Goal: Task Accomplishment & Management: Manage account settings

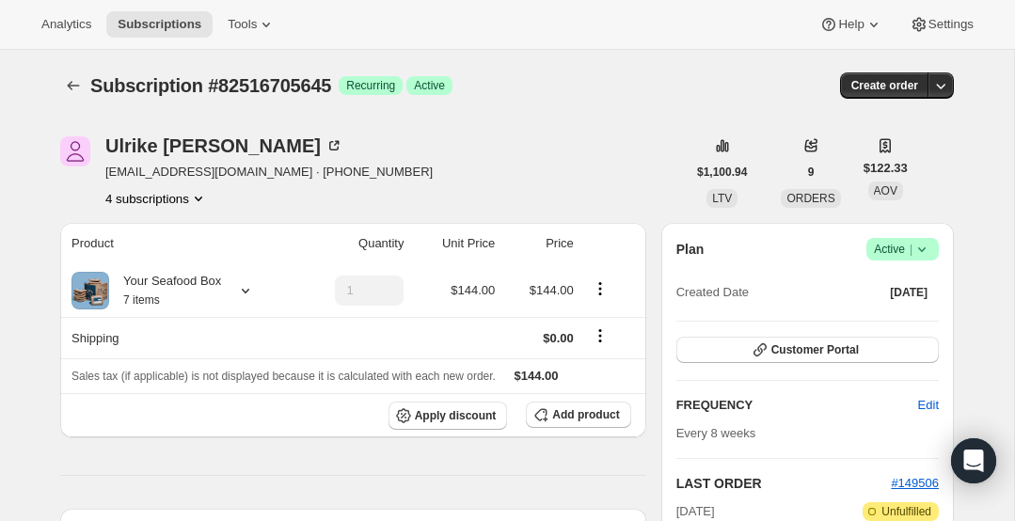
click at [199, 194] on icon "Product actions" at bounding box center [198, 198] width 19 height 19
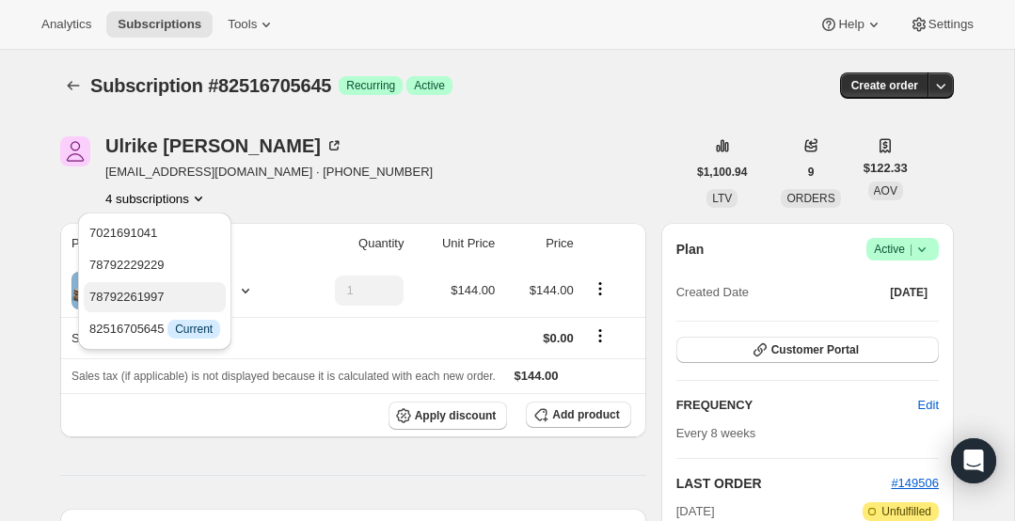
click at [178, 289] on span "78792261997" at bounding box center [154, 297] width 131 height 19
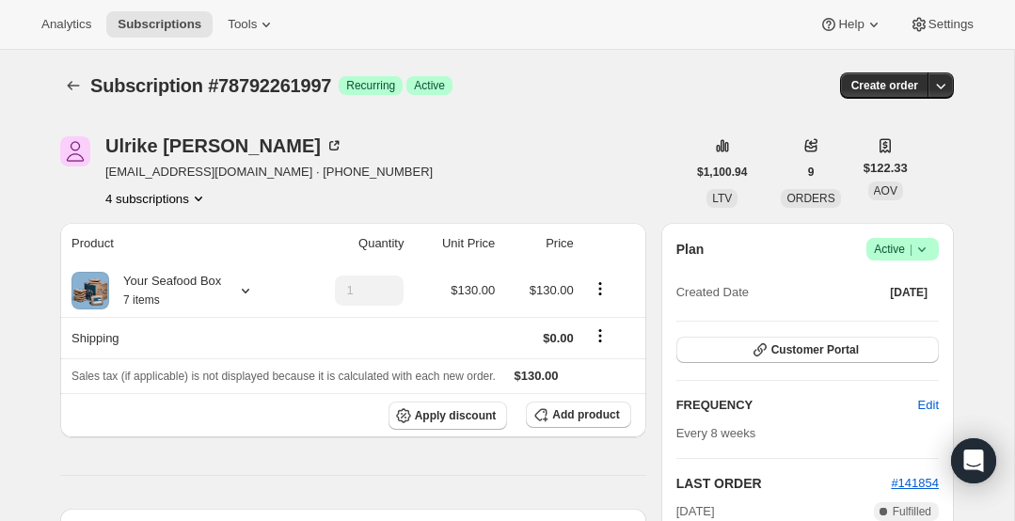
click at [202, 199] on icon "Product actions" at bounding box center [198, 198] width 19 height 19
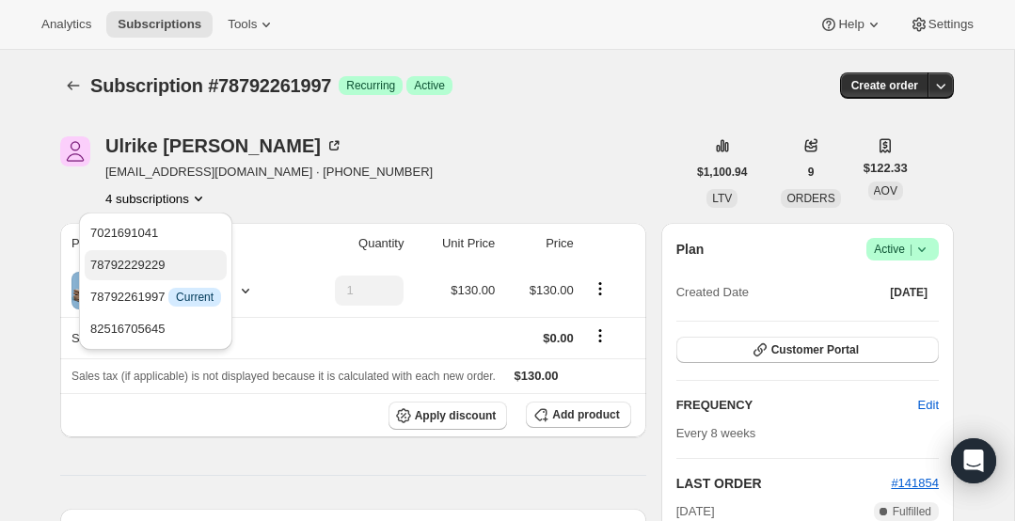
click at [186, 261] on span "78792229229" at bounding box center [155, 265] width 131 height 19
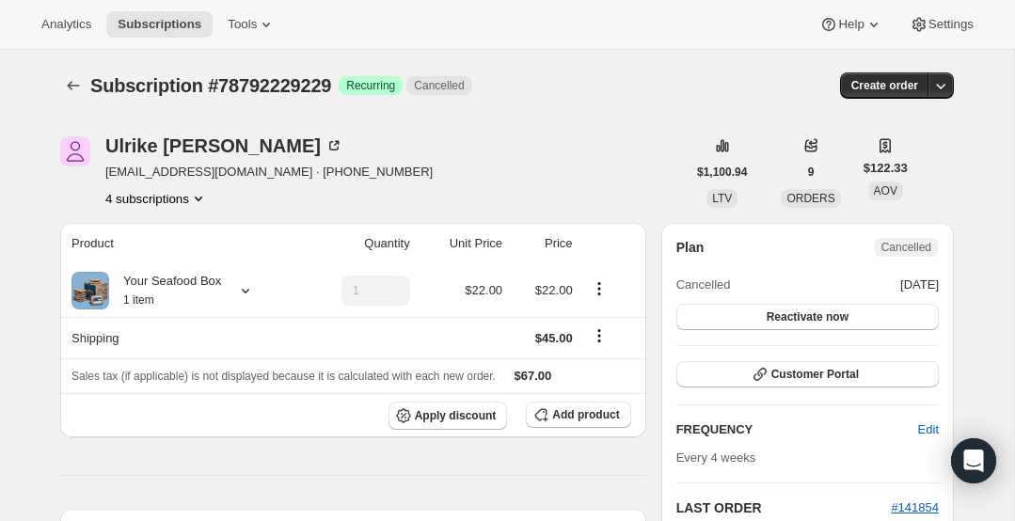
click at [197, 195] on icon "Product actions" at bounding box center [198, 198] width 19 height 19
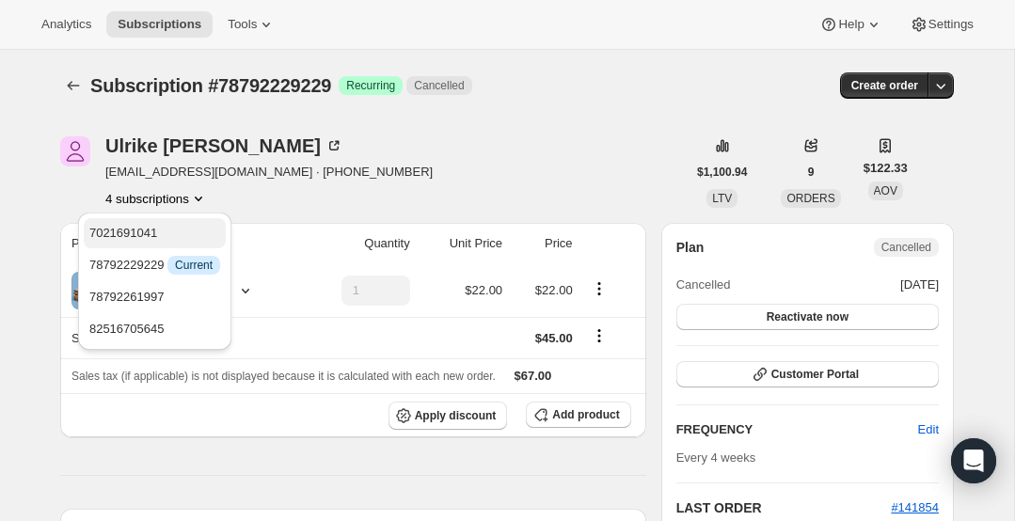
click at [195, 235] on span "7021691041" at bounding box center [154, 233] width 131 height 19
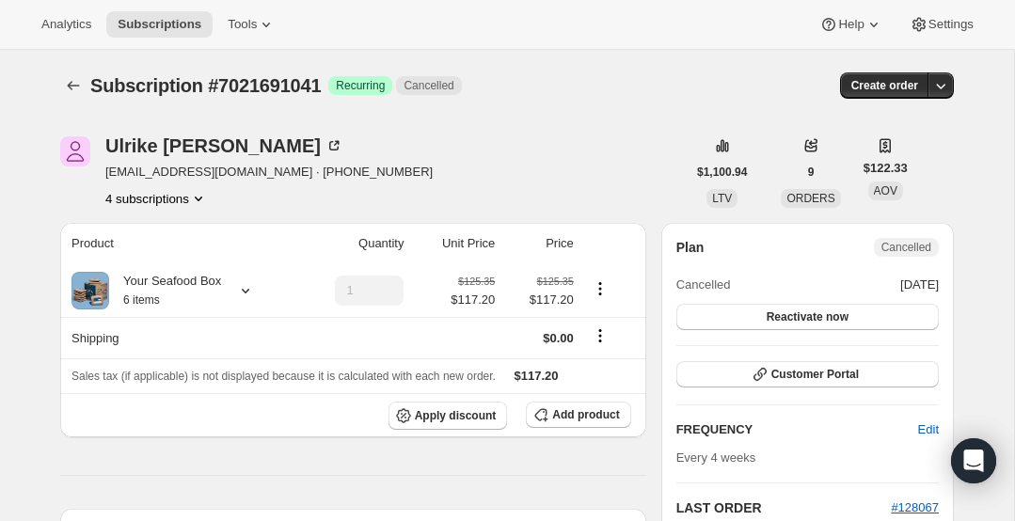
click at [204, 191] on icon "Product actions" at bounding box center [198, 198] width 19 height 19
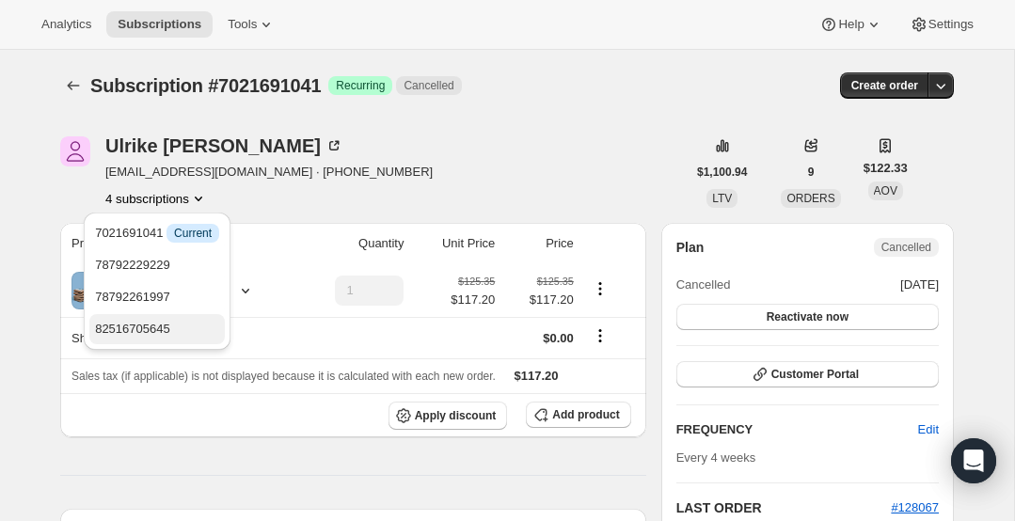
click at [190, 326] on span "82516705645" at bounding box center [157, 329] width 124 height 19
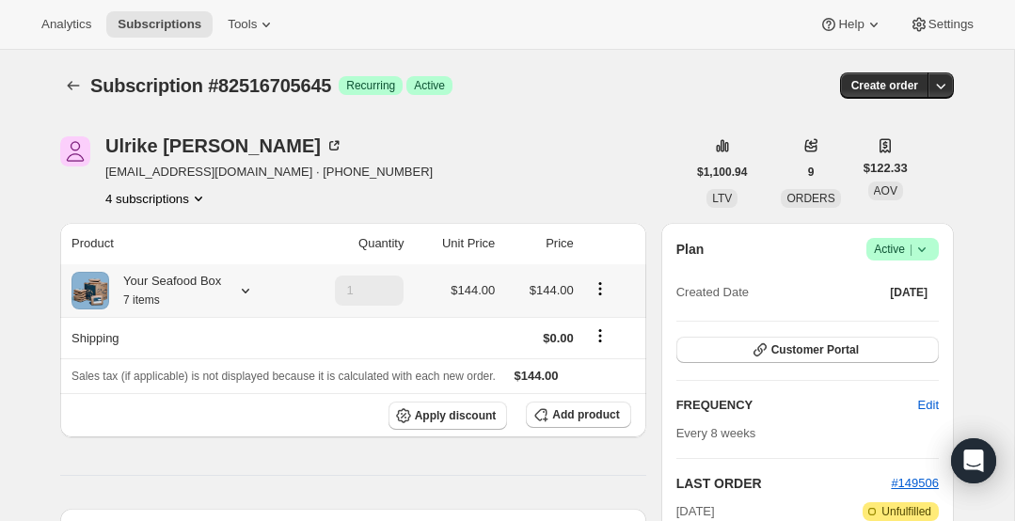
click at [248, 290] on icon at bounding box center [245, 290] width 19 height 19
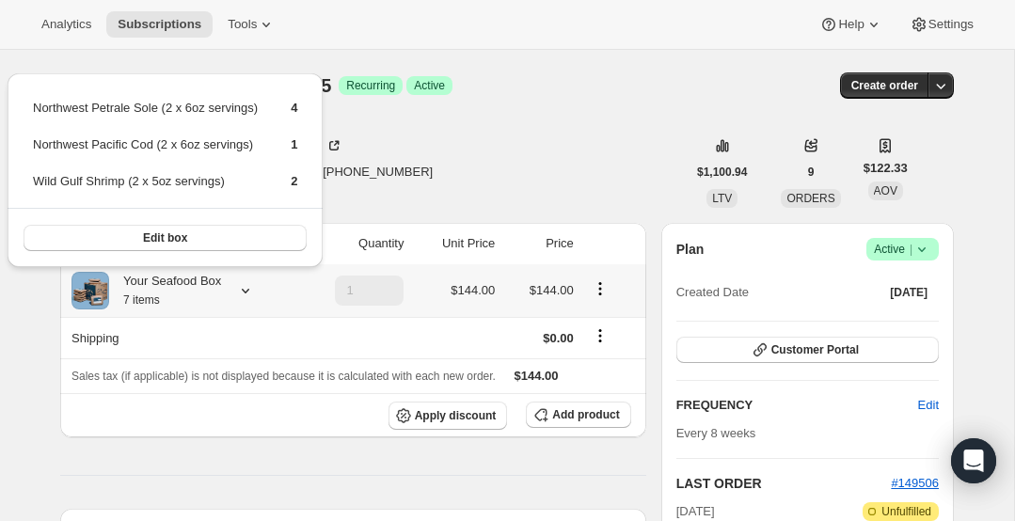
click at [248, 290] on icon at bounding box center [245, 290] width 19 height 19
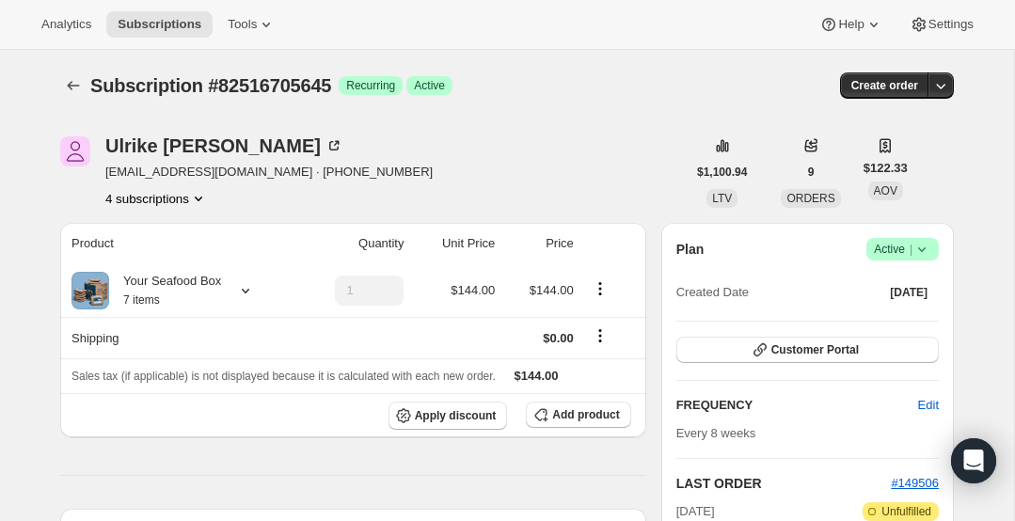
click at [199, 187] on div "[PERSON_NAME] [EMAIL_ADDRESS][DOMAIN_NAME] · [PHONE_NUMBER] 4 subscriptions" at bounding box center [268, 172] width 327 height 72
click at [200, 195] on icon "Product actions" at bounding box center [198, 198] width 19 height 19
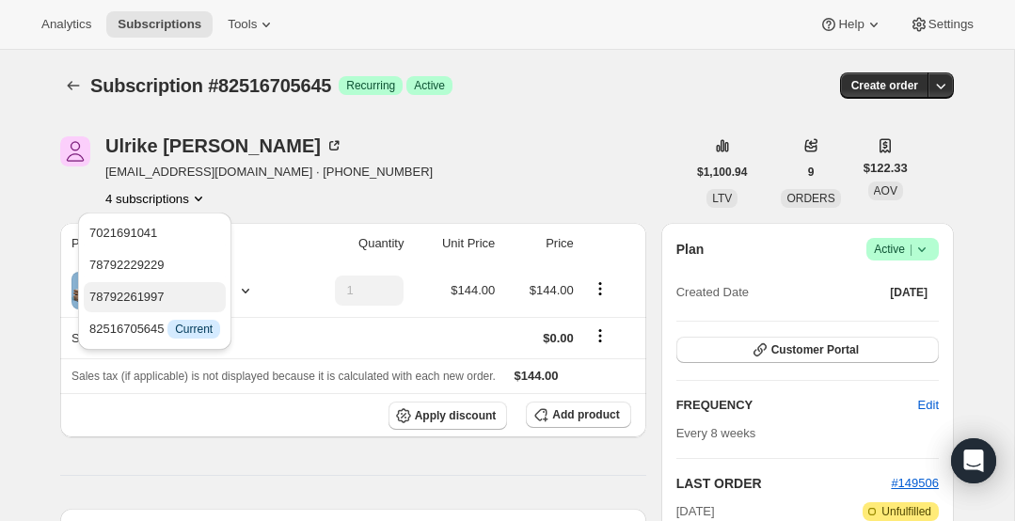
click at [177, 291] on span "78792261997" at bounding box center [154, 297] width 131 height 19
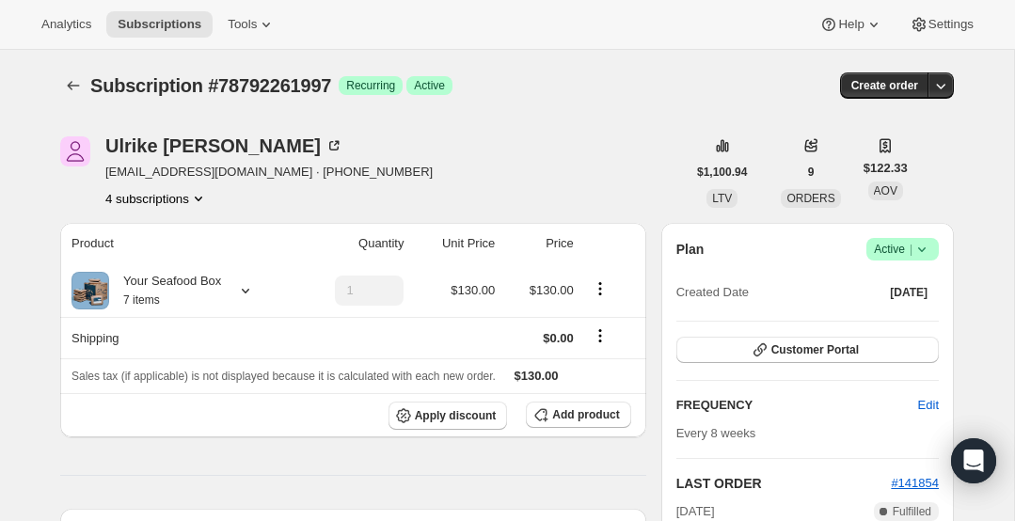
click at [200, 197] on icon "Product actions" at bounding box center [198, 198] width 19 height 19
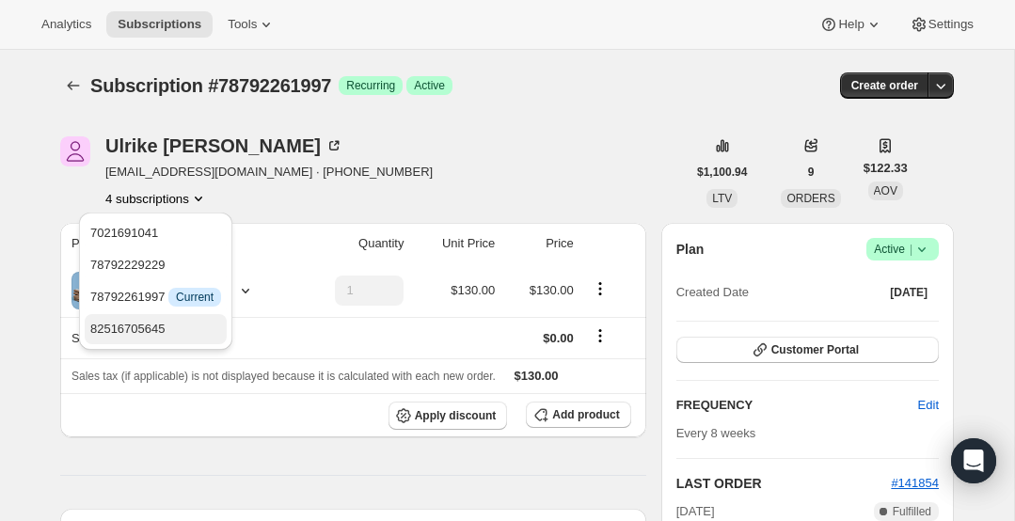
click at [181, 320] on span "82516705645" at bounding box center [155, 329] width 131 height 19
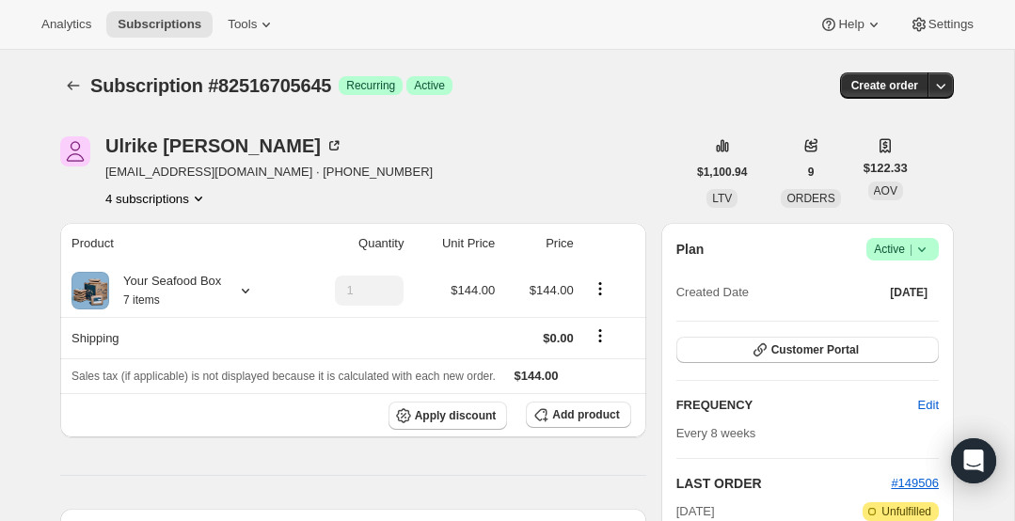
click at [198, 198] on icon "Product actions" at bounding box center [198, 198] width 19 height 19
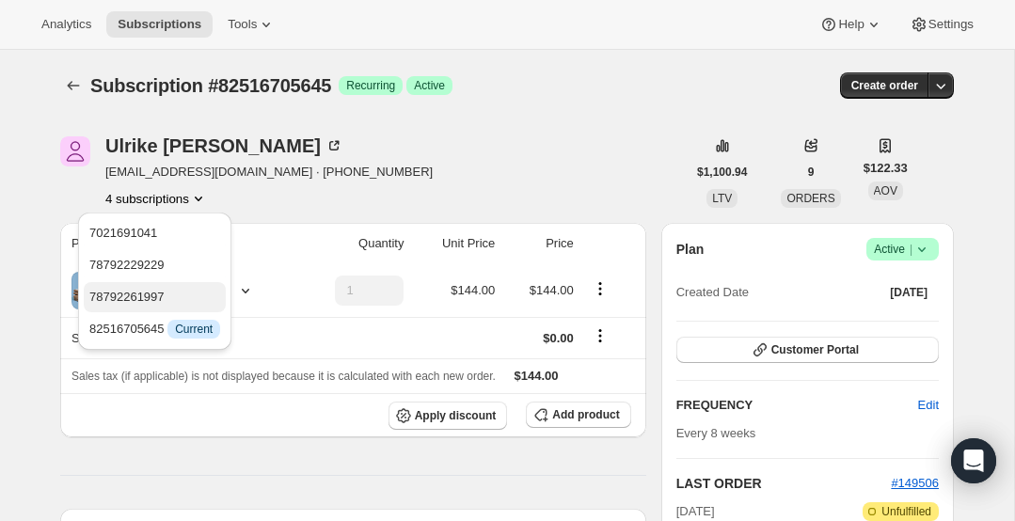
click at [191, 298] on span "78792261997" at bounding box center [154, 297] width 131 height 19
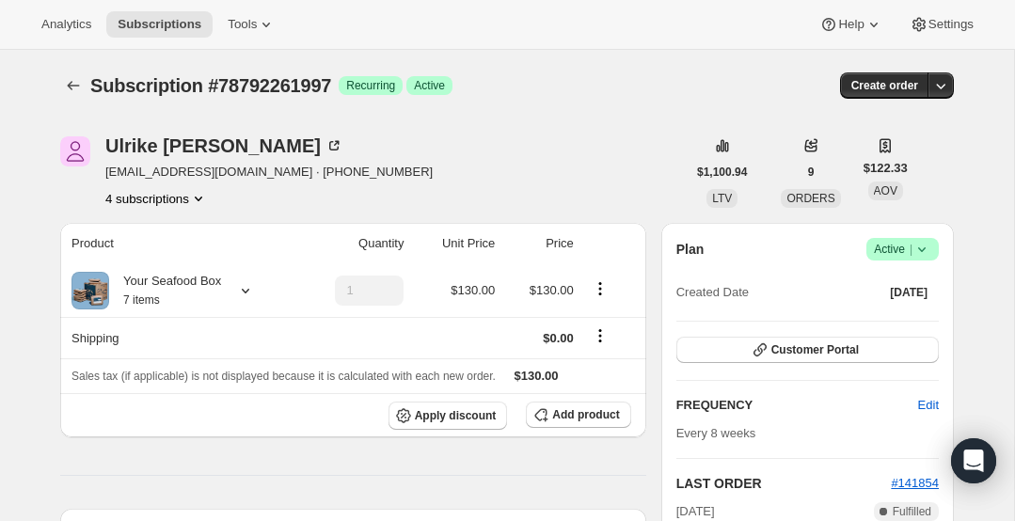
click at [205, 198] on icon "Product actions" at bounding box center [198, 198] width 19 height 19
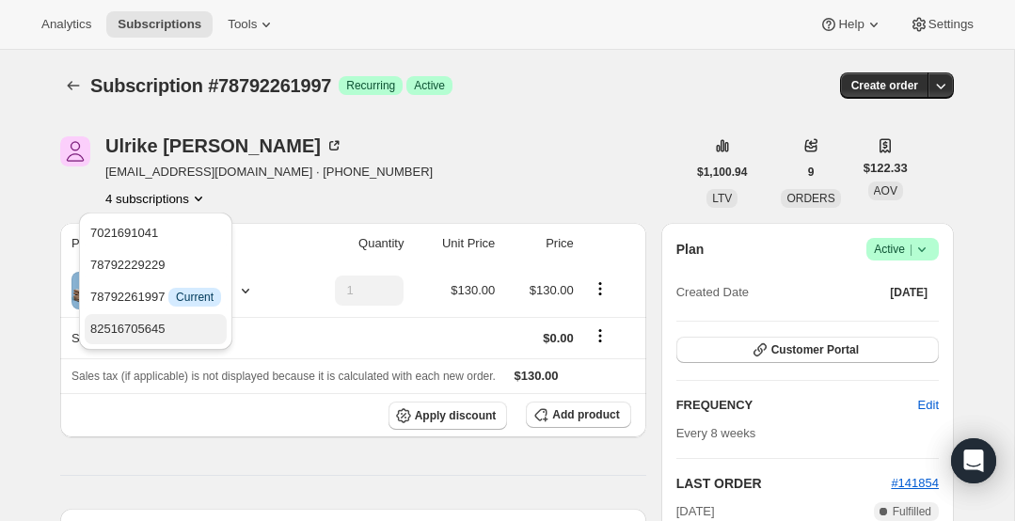
click at [181, 317] on button "82516705645" at bounding box center [156, 329] width 142 height 30
